Goal: Task Accomplishment & Management: Use online tool/utility

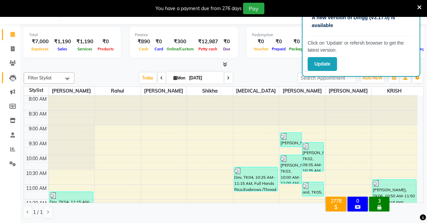
scroll to position [17, 0]
click at [375, 79] on span "ADD NEW" at bounding box center [372, 77] width 20 height 5
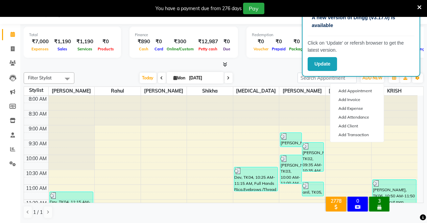
click at [418, 6] on icon at bounding box center [419, 7] width 4 height 6
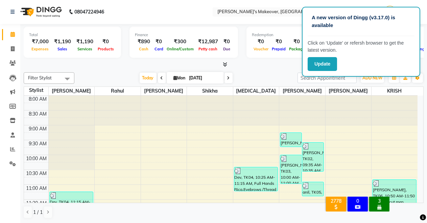
scroll to position [0, 0]
click at [331, 63] on button "Update" at bounding box center [322, 64] width 29 height 14
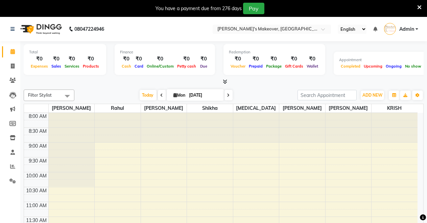
select select "en"
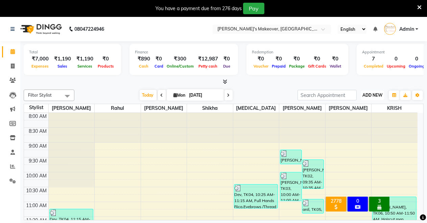
click at [368, 98] on button "ADD NEW Toggle Dropdown" at bounding box center [372, 95] width 23 height 9
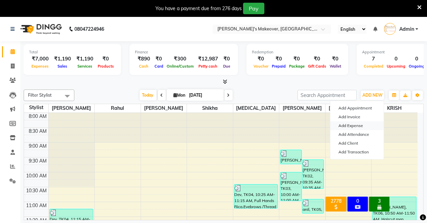
click at [361, 123] on link "Add Expense" at bounding box center [356, 125] width 53 height 9
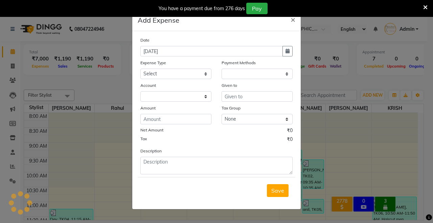
select select "1"
select select "6406"
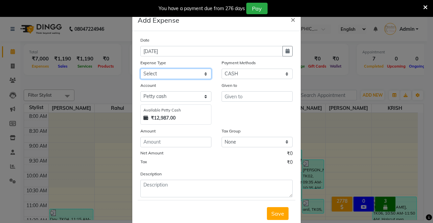
drag, startPoint x: 165, startPoint y: 70, endPoint x: 164, endPoint y: 75, distance: 4.8
click at [165, 70] on select "Select Advance Salary Baba Bank Service Charges CLEANING Clinical charges DM SI…" at bounding box center [175, 74] width 71 height 10
select select "24032"
click at [140, 69] on select "Select Advance Salary Baba Bank Service Charges CLEANING Clinical charges DM SI…" at bounding box center [175, 74] width 71 height 10
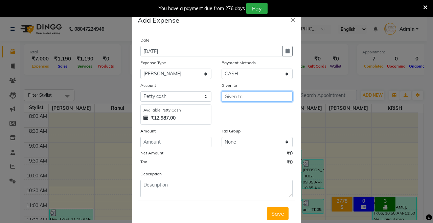
click at [246, 100] on input "text" at bounding box center [256, 96] width 71 height 10
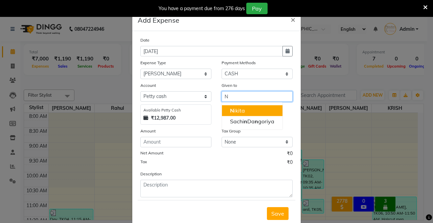
click at [240, 109] on ngb-highlight "N ikita" at bounding box center [237, 110] width 15 height 7
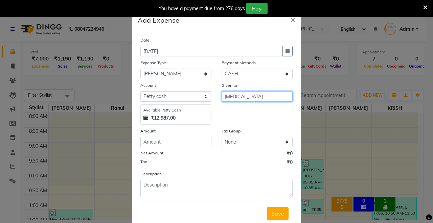
type input "[MEDICAL_DATA]"
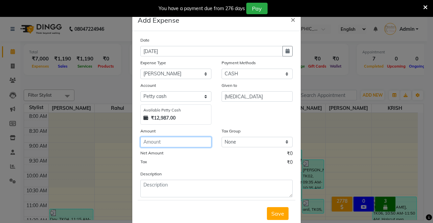
click at [151, 141] on input "number" at bounding box center [175, 142] width 71 height 10
type input "10"
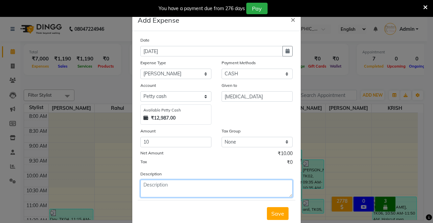
click at [208, 190] on textarea at bounding box center [216, 189] width 152 height 18
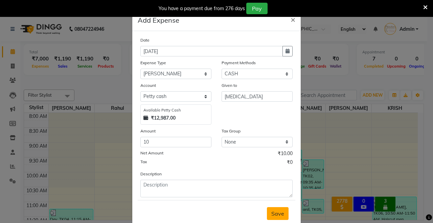
click at [278, 215] on span "Save" at bounding box center [277, 213] width 13 height 7
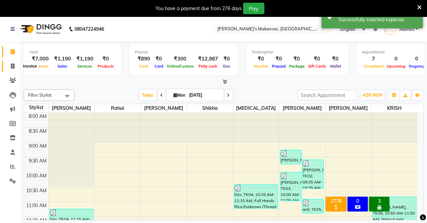
click at [14, 68] on icon at bounding box center [13, 66] width 4 height 5
select select "service"
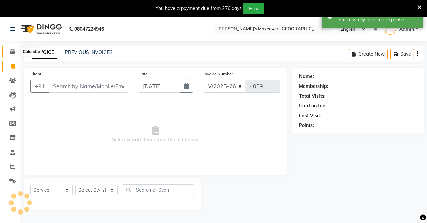
click at [12, 52] on icon at bounding box center [12, 51] width 4 height 5
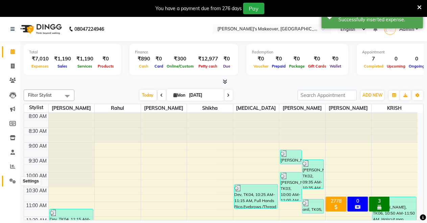
click at [12, 179] on icon at bounding box center [12, 181] width 6 height 5
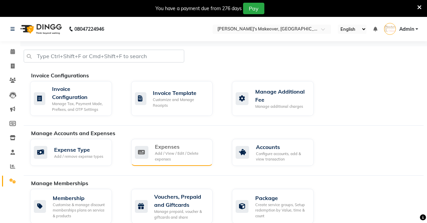
click at [159, 158] on div "Add / View / Edit / Delete expenses" at bounding box center [181, 156] width 52 height 11
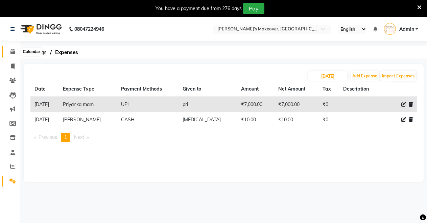
click at [10, 53] on icon at bounding box center [12, 51] width 4 height 5
